Goal: Information Seeking & Learning: Find specific fact

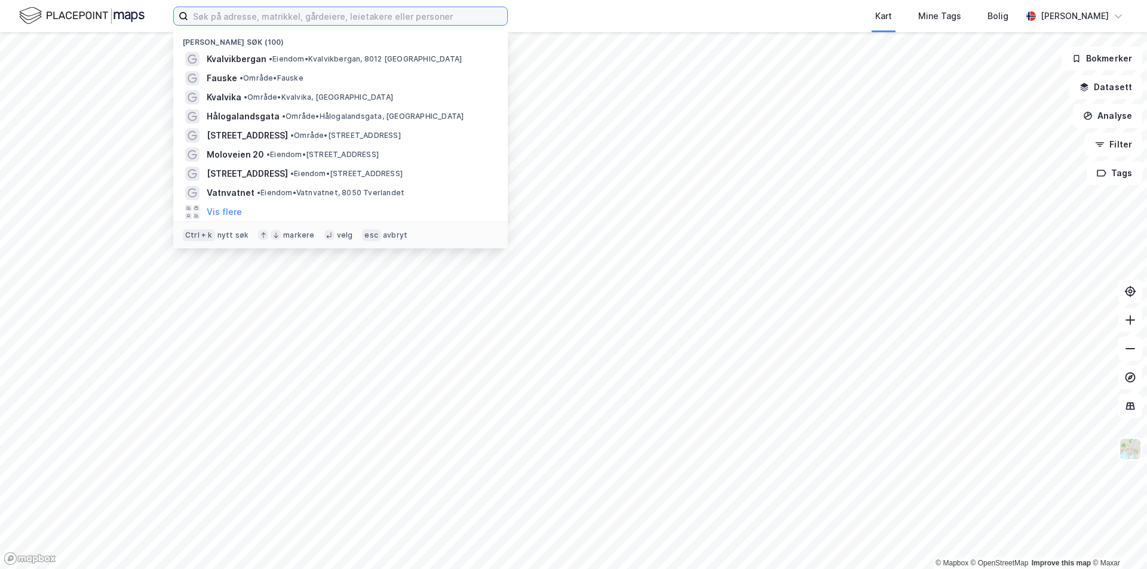
click at [222, 16] on input at bounding box center [347, 16] width 319 height 18
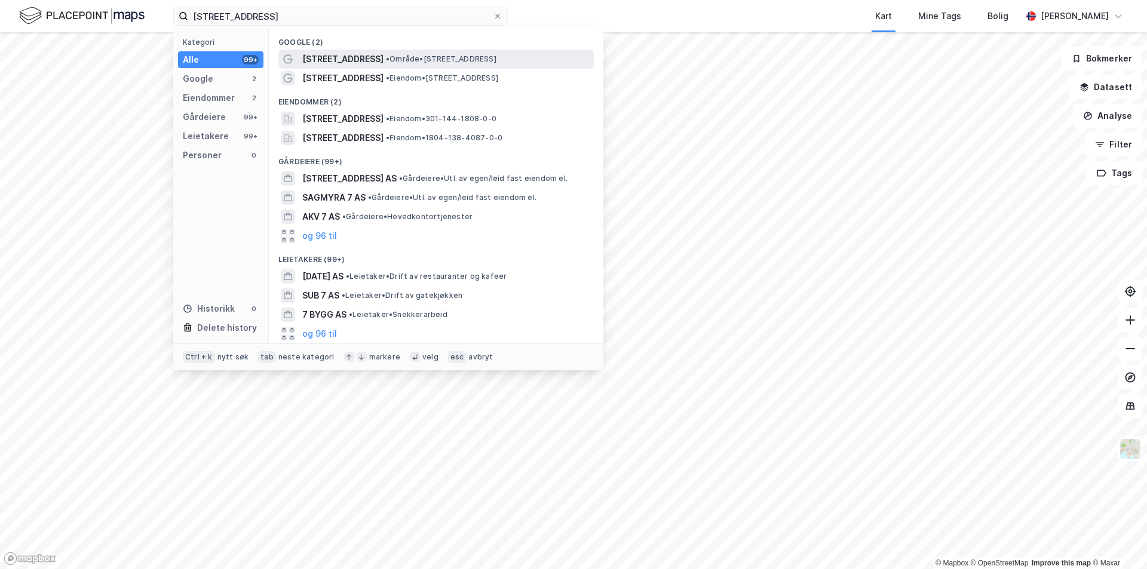
click at [312, 52] on span "[STREET_ADDRESS]" at bounding box center [342, 59] width 81 height 14
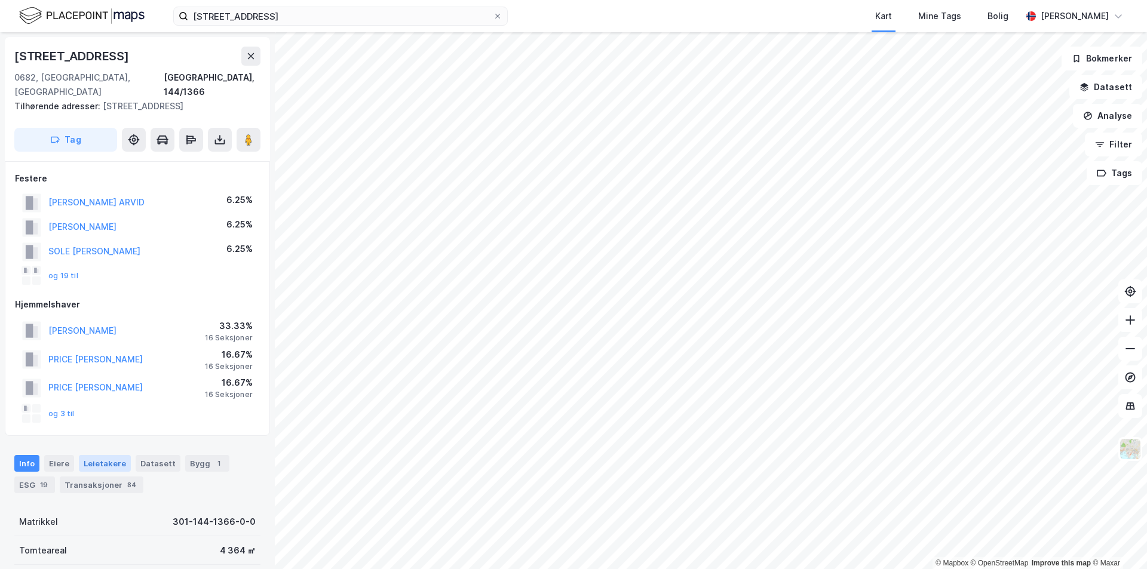
click at [98, 455] on div "Leietakere" at bounding box center [105, 463] width 52 height 17
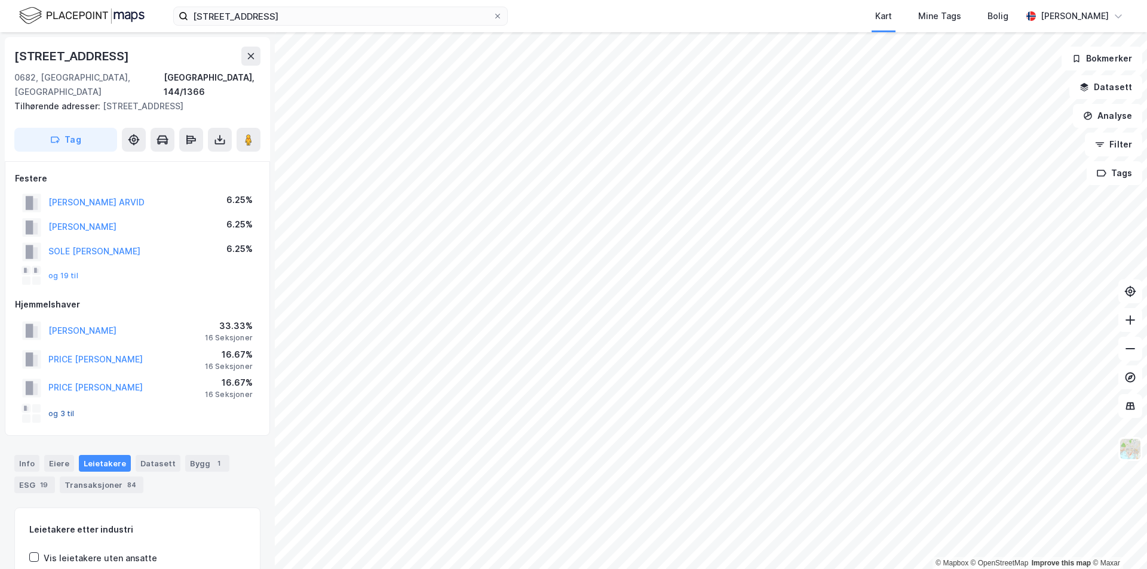
click at [0, 0] on button "og 3 til" at bounding box center [0, 0] width 0 height 0
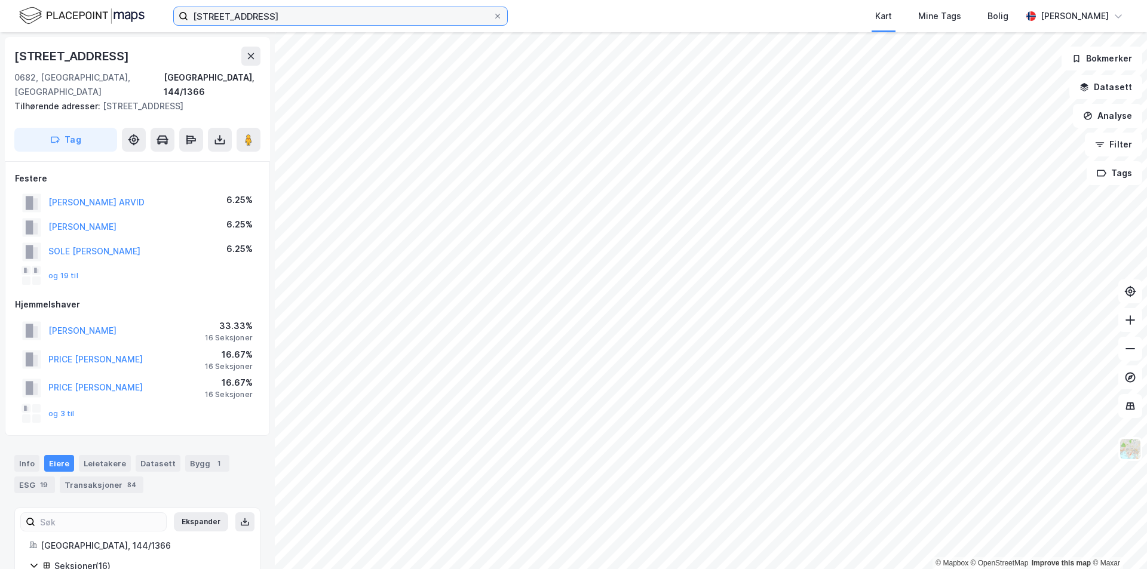
click at [268, 14] on input "[STREET_ADDRESS]" at bounding box center [340, 16] width 305 height 18
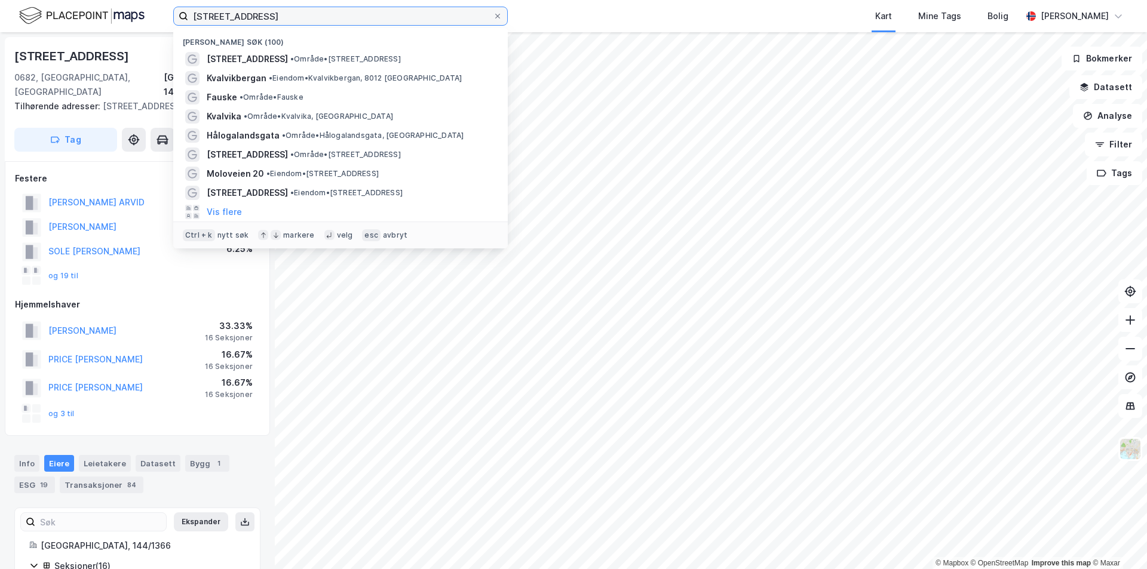
click at [268, 14] on input "[STREET_ADDRESS]" at bounding box center [340, 16] width 305 height 18
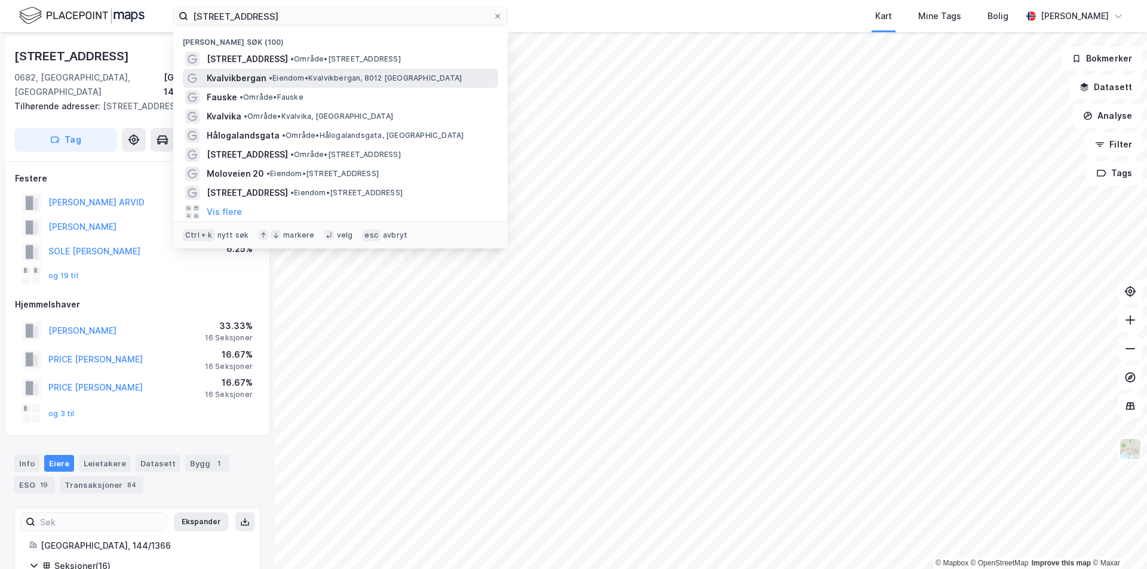
click at [308, 77] on span "• Eiendom • [GEOGRAPHIC_DATA], [GEOGRAPHIC_DATA]" at bounding box center [365, 78] width 193 height 10
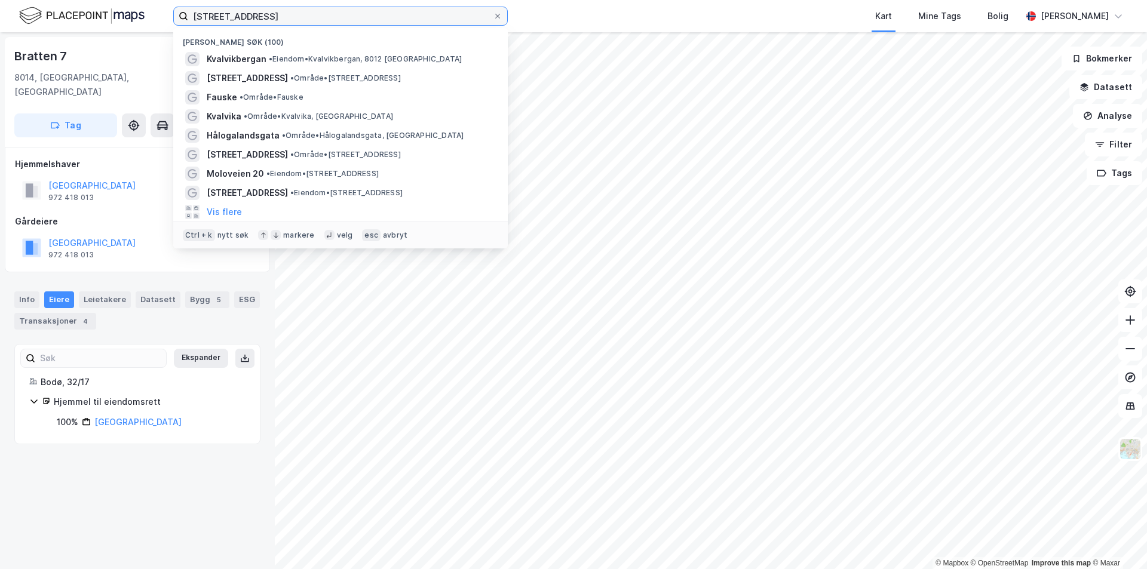
click at [306, 14] on input "[STREET_ADDRESS]" at bounding box center [340, 16] width 305 height 18
click at [298, 16] on input "[STREET_ADDRESS]" at bounding box center [340, 16] width 305 height 18
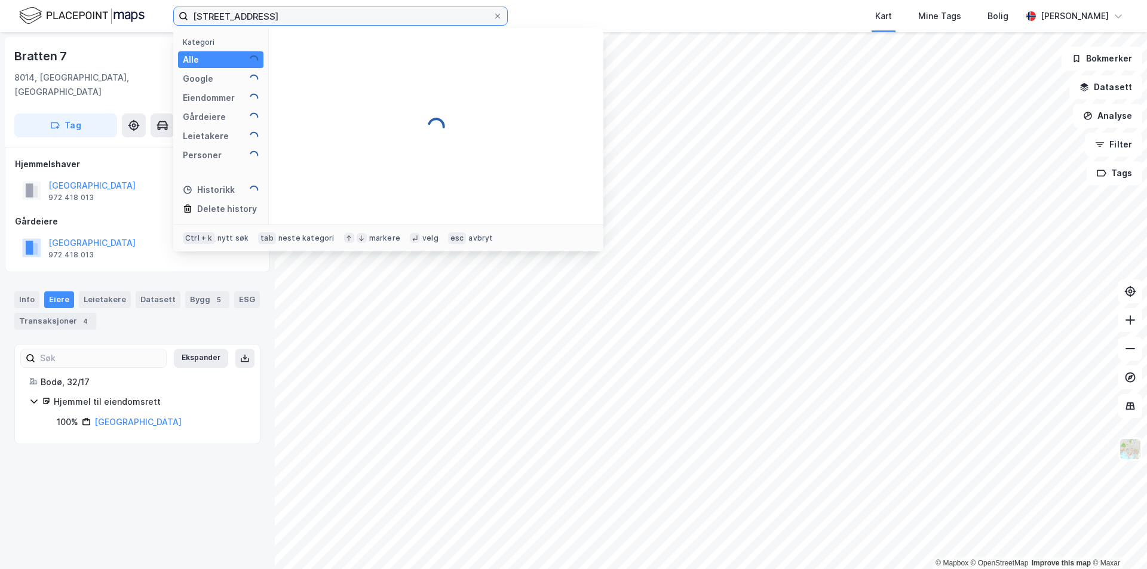
type input "[STREET_ADDRESS]"
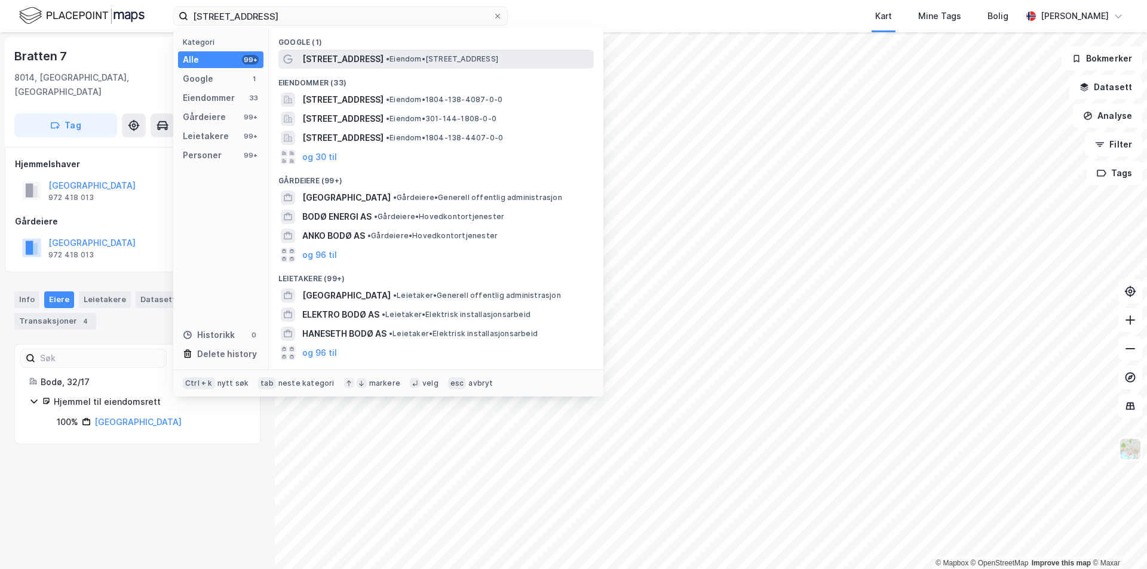
click at [359, 65] on span "[STREET_ADDRESS]" at bounding box center [342, 59] width 81 height 14
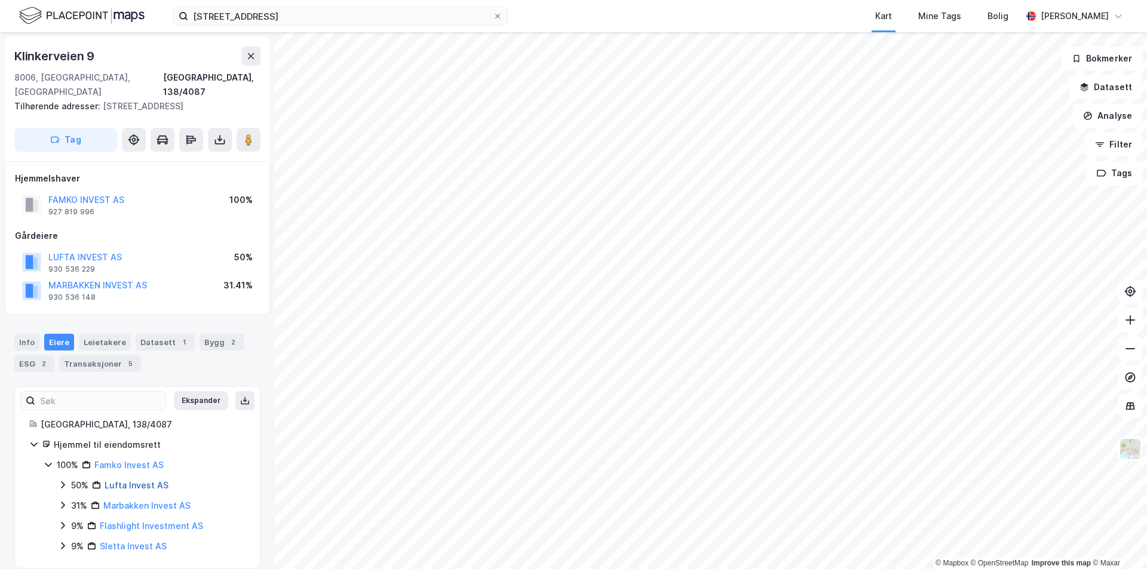
click at [119, 480] on link "Lufta Invest AS" at bounding box center [137, 485] width 64 height 10
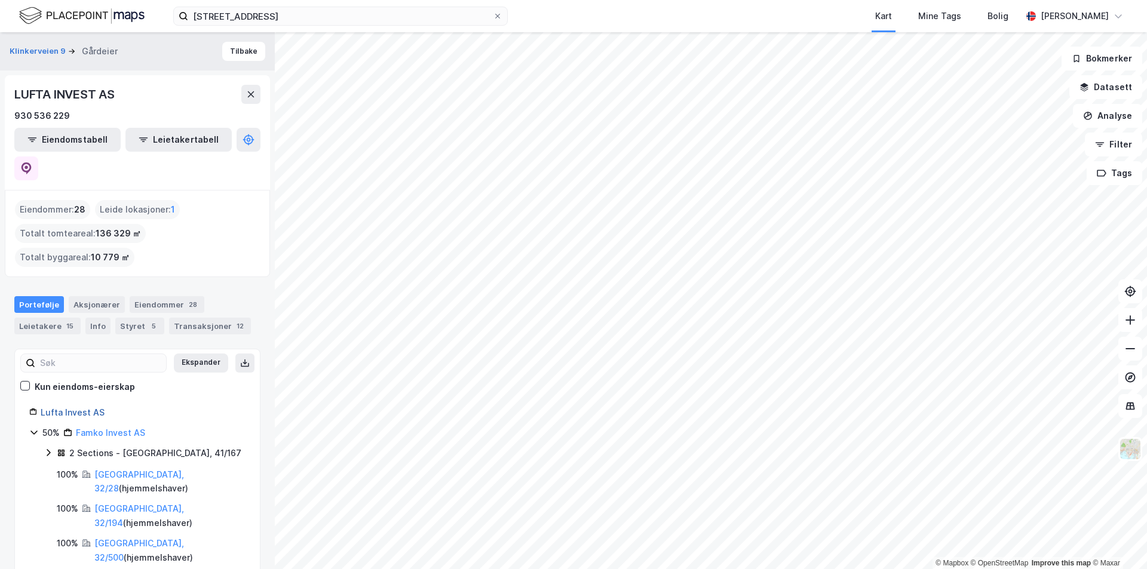
click at [62, 407] on link "Lufta Invest AS" at bounding box center [73, 412] width 64 height 10
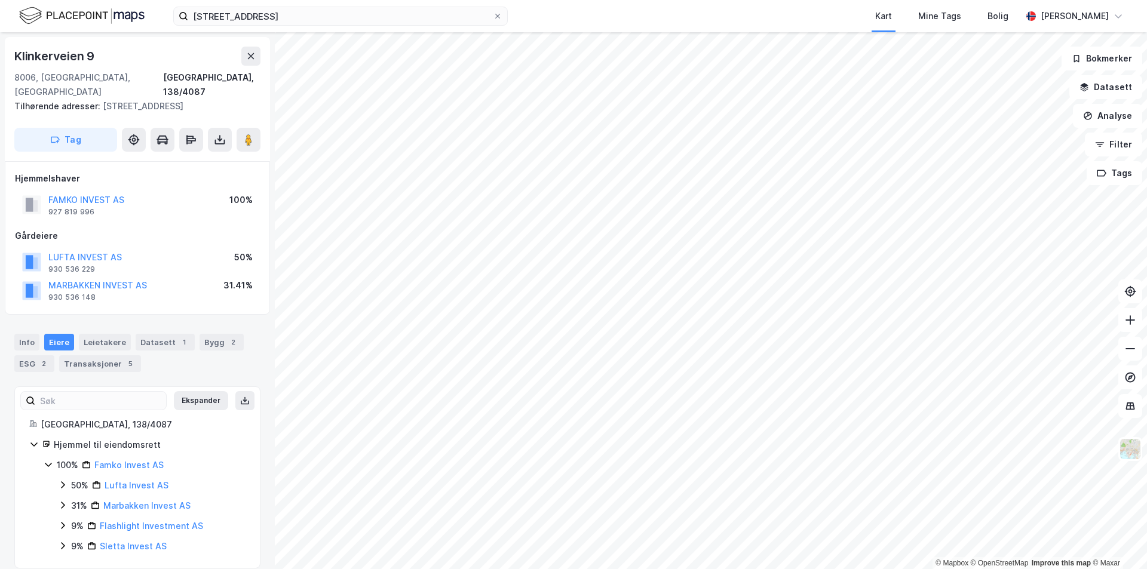
click at [217, 458] on div "100% Famko Invest AS" at bounding box center [151, 465] width 189 height 14
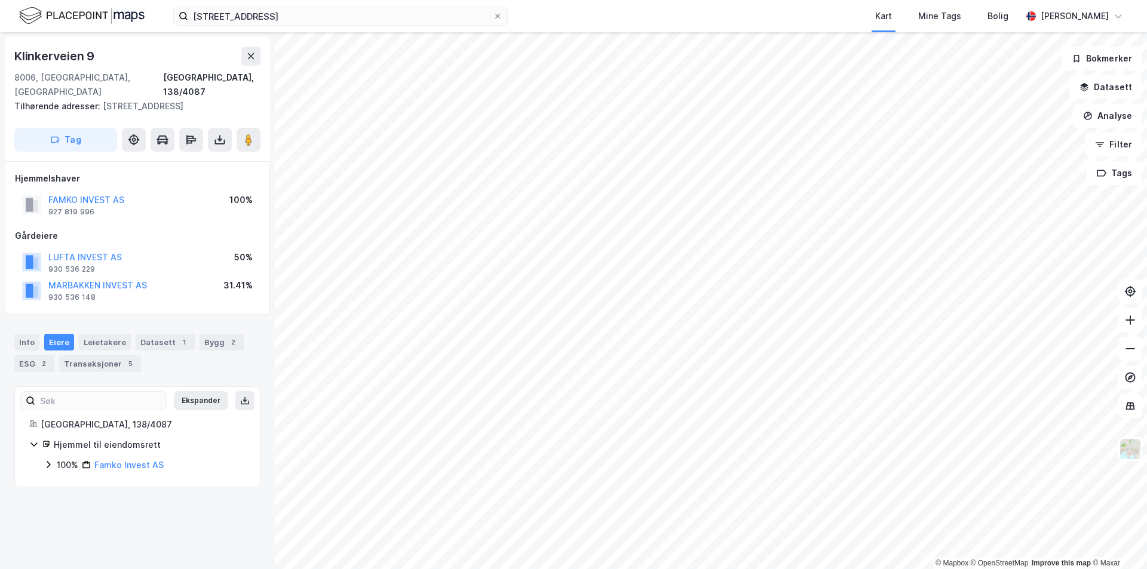
click at [222, 438] on div "Hjemmel til eiendomsrett" at bounding box center [150, 445] width 192 height 14
click at [98, 334] on div "Leietakere" at bounding box center [105, 342] width 52 height 17
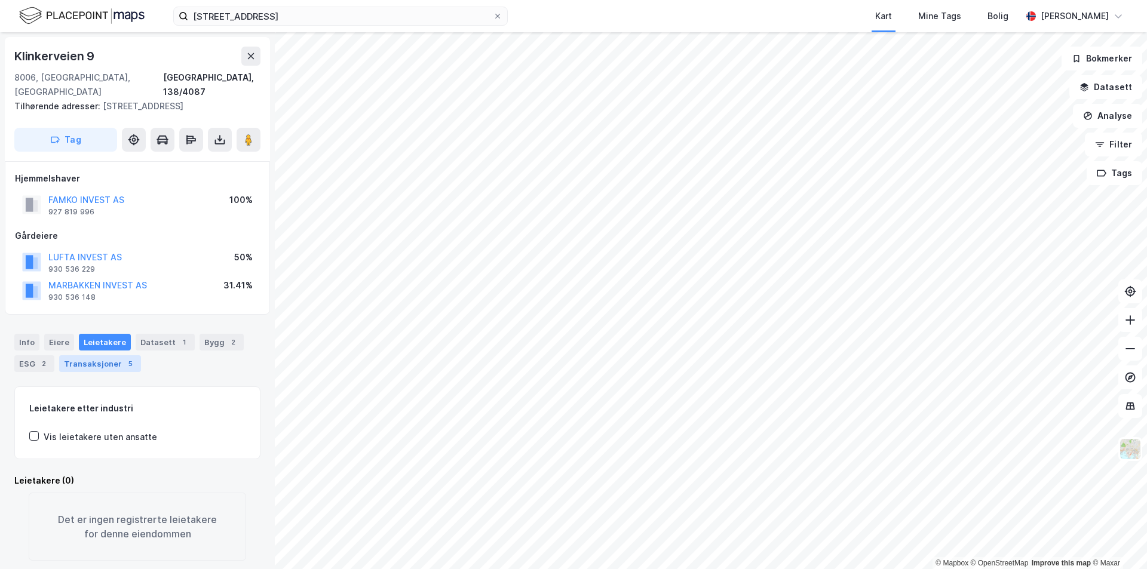
click at [99, 355] on div "Transaksjoner 5" at bounding box center [100, 363] width 82 height 17
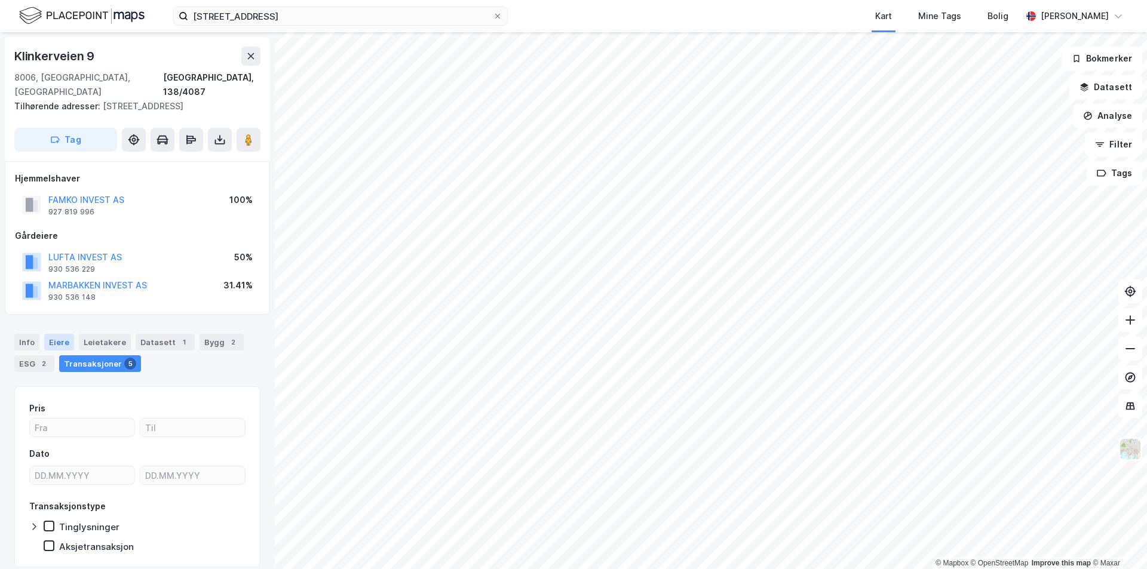
click at [51, 334] on div "Eiere" at bounding box center [59, 342] width 30 height 17
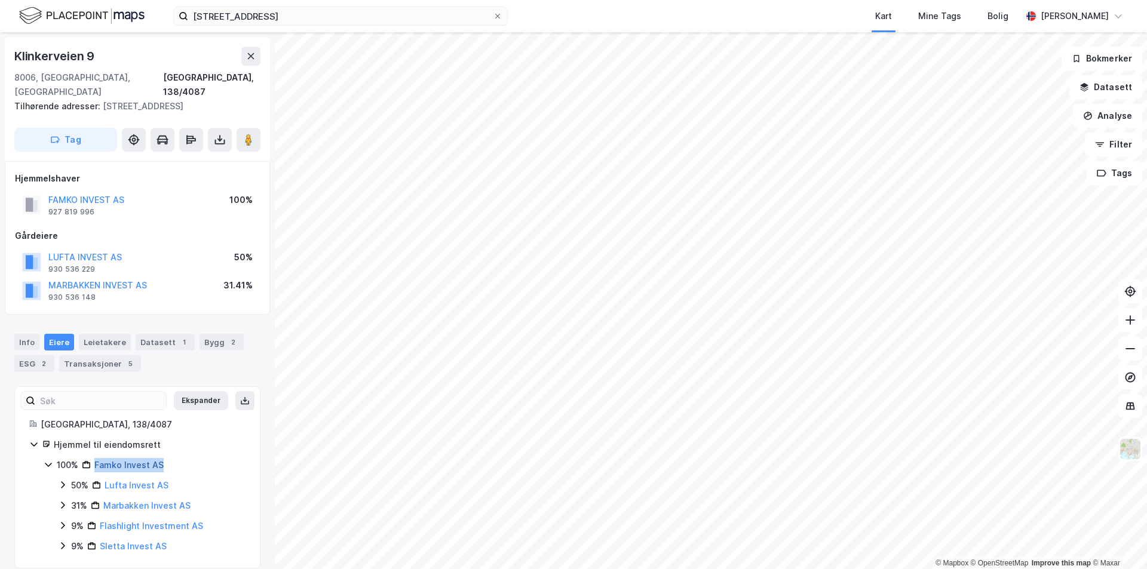
drag, startPoint x: 167, startPoint y: 449, endPoint x: 96, endPoint y: 454, distance: 70.7
click at [96, 458] on div "100% Famko Invest AS" at bounding box center [151, 465] width 189 height 14
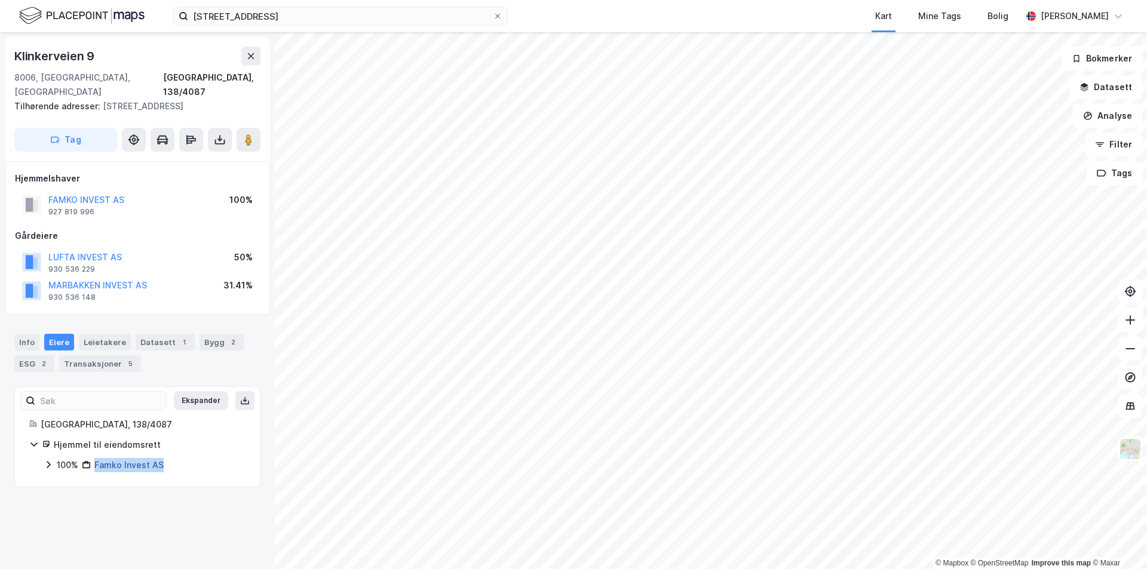
copy link "Famko Invest AS"
